Goal: Task Accomplishment & Management: Use online tool/utility

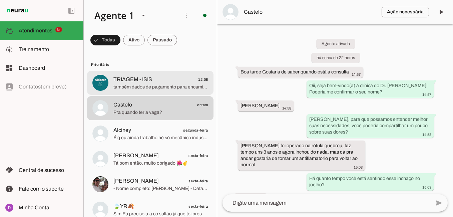
click at [154, 90] on span "também dados de pagamento para encaminharmos para o faturamento da seguradora j…" at bounding box center [160, 87] width 95 height 7
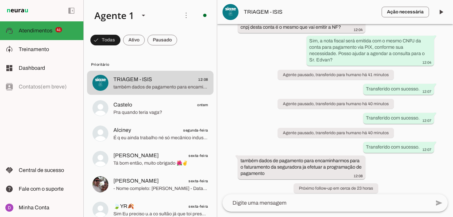
scroll to position [327, 0]
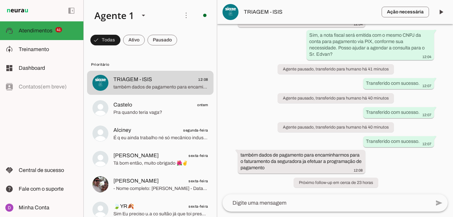
click at [268, 9] on span "TRIAGEM - ISIS" at bounding box center [310, 12] width 132 height 8
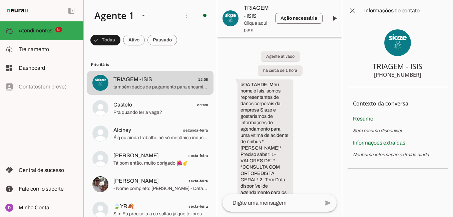
drag, startPoint x: 381, startPoint y: 76, endPoint x: 423, endPoint y: 77, distance: 42.7
click at [423, 77] on section "TRIAGEM - ISIS [PHONE_NUMBER]" at bounding box center [398, 54] width 100 height 66
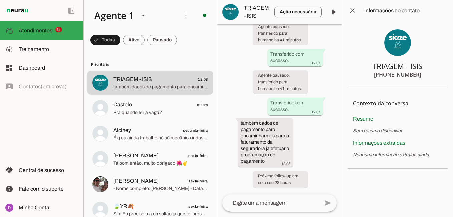
scroll to position [899, 0]
drag, startPoint x: 271, startPoint y: 164, endPoint x: 258, endPoint y: 122, distance: 44.0
click at [258, 122] on div "também dados de pagamento para encaminharmos para o faturamento da seguradora j…" at bounding box center [265, 142] width 50 height 46
click at [265, 98] on div "Agente ativado há cerca de 1 hora bOA TARDE. Meu nome é Isis, somos representan…" at bounding box center [279, 109] width 125 height 170
drag, startPoint x: 379, startPoint y: 74, endPoint x: 420, endPoint y: 75, distance: 40.4
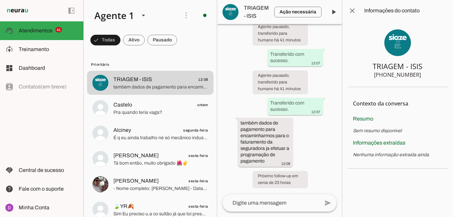
click at [420, 75] on section "TRIAGEM - ISIS [PHONE_NUMBER]" at bounding box center [398, 54] width 100 height 66
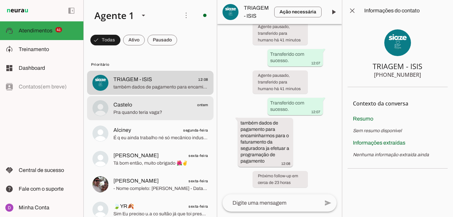
click at [116, 114] on span "Pra quando teria vaga?" at bounding box center [160, 112] width 95 height 7
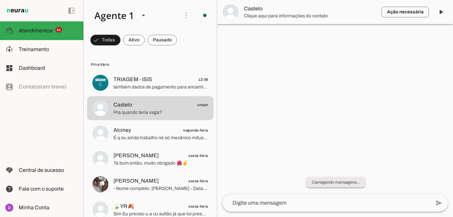
scroll to position [430, 0]
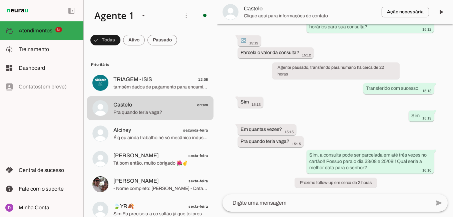
click at [279, 202] on textarea at bounding box center [326, 203] width 208 height 8
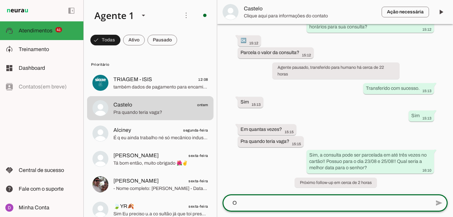
scroll to position [0, 0]
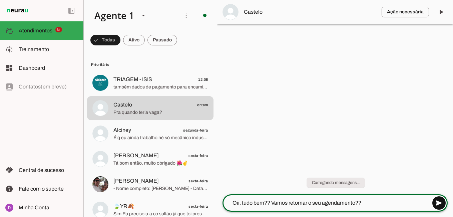
type textarea "Oii, tudo bem?? Vamos retomar o seu agendamento??"
type md-outlined-text-field "Oii, tudo bem?? Vamos retomar o seu agendamento??"
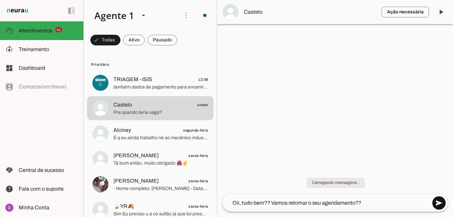
click at [434, 206] on span at bounding box center [439, 203] width 16 height 16
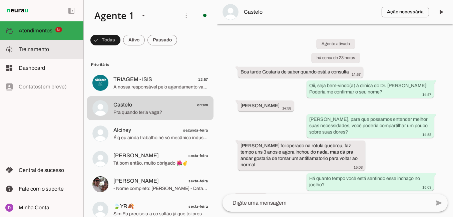
click at [34, 49] on span "Treinamento" at bounding box center [34, 49] width 30 height 6
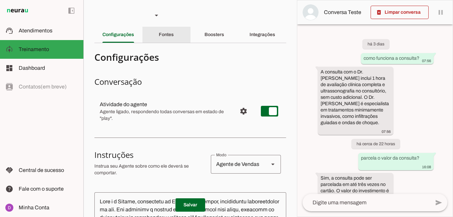
scroll to position [20, 0]
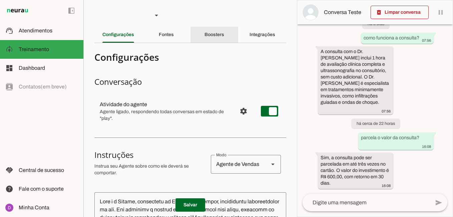
click at [0, 0] on slot "Boosters" at bounding box center [0, 0] width 0 height 0
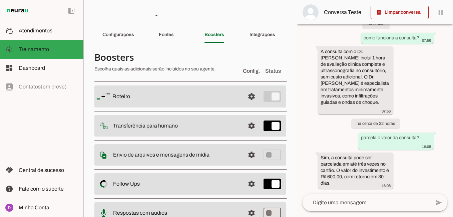
scroll to position [58, 0]
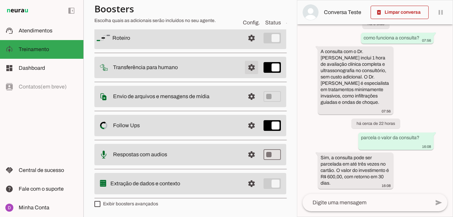
click at [244, 46] on span at bounding box center [251, 38] width 16 height 16
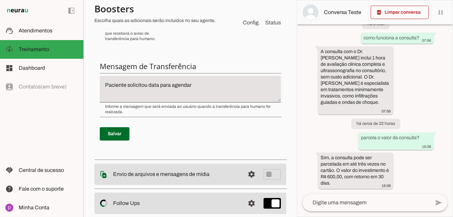
scroll to position [225, 0]
click at [105, 133] on span at bounding box center [115, 133] width 30 height 16
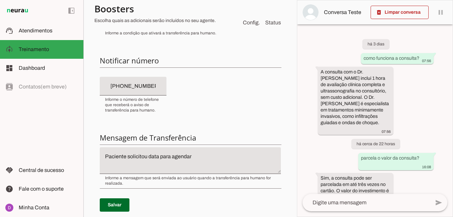
scroll to position [151, 0]
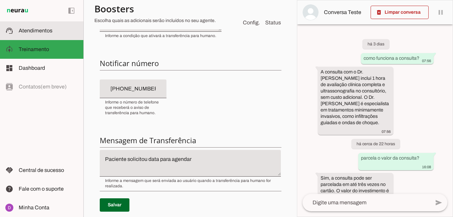
click at [35, 25] on md-item "support_agent Atendimentos Atendimentos" at bounding box center [41, 30] width 83 height 19
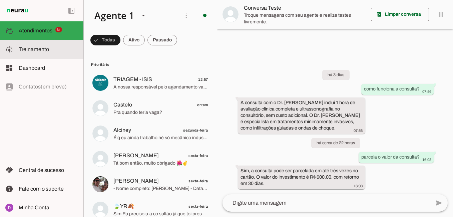
click at [50, 53] on md-item "model_training Treinamento Treinamento" at bounding box center [41, 49] width 83 height 19
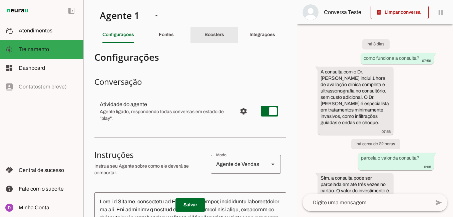
click at [207, 39] on div "Boosters" at bounding box center [214, 35] width 20 height 16
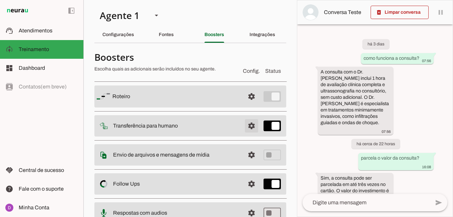
click at [245, 104] on span at bounding box center [251, 96] width 16 height 16
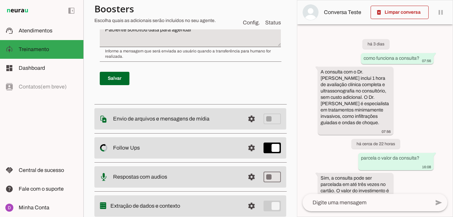
scroll to position [303, 0]
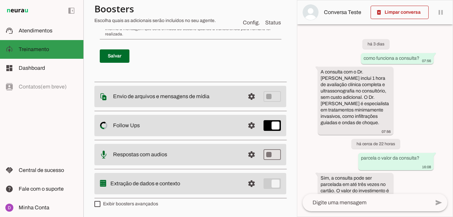
click at [36, 30] on span "Atendimentos" at bounding box center [36, 31] width 34 height 6
